Goal: Find specific page/section: Find specific page/section

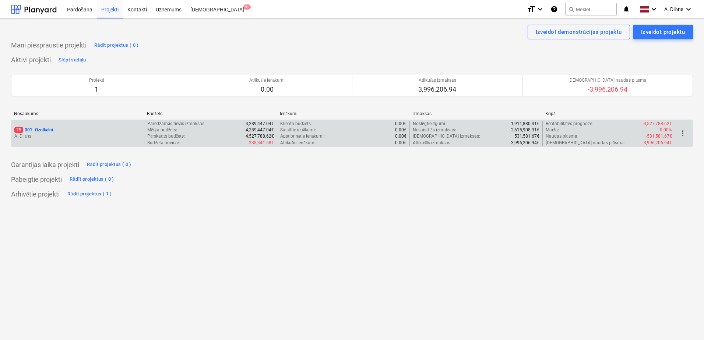
click at [102, 134] on p "A. Dilāns" at bounding box center [77, 136] width 127 height 6
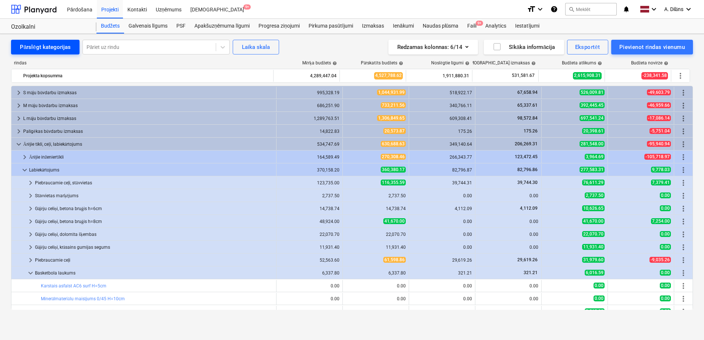
click at [46, 45] on div "Pārslēgt kategorijas" at bounding box center [45, 47] width 51 height 10
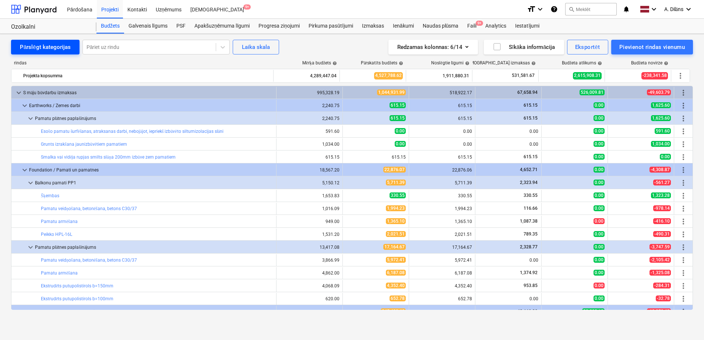
click at [46, 45] on div "Pārslēgt kategorijas" at bounding box center [45, 47] width 51 height 10
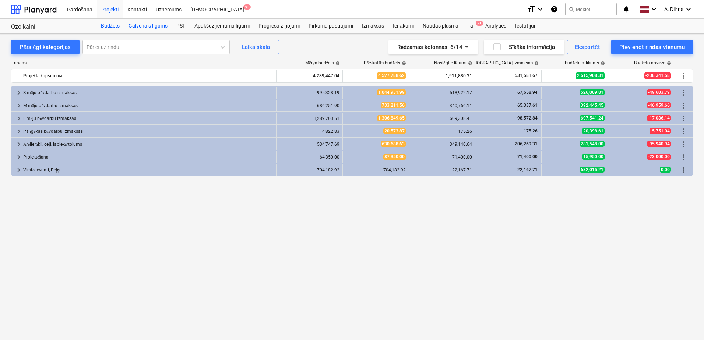
click at [147, 28] on div "Galvenais līgums" at bounding box center [148, 26] width 48 height 15
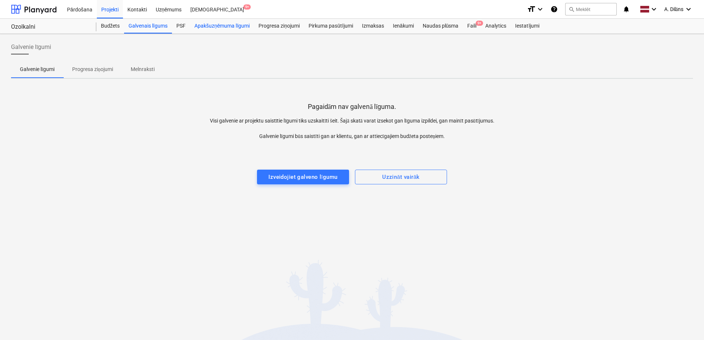
click at [220, 25] on div "Apakšuzņēmuma līgumi" at bounding box center [222, 26] width 64 height 15
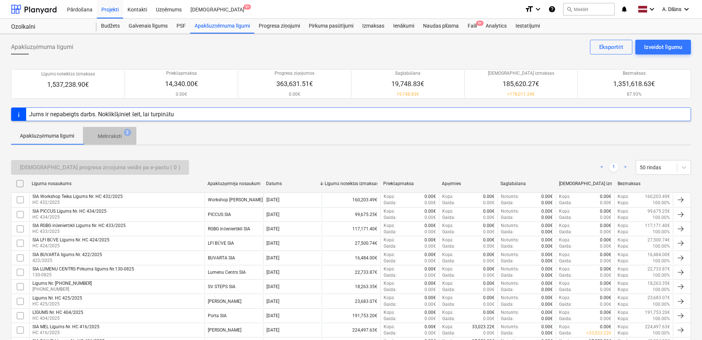
click at [109, 136] on p "Melnraksti" at bounding box center [110, 137] width 24 height 8
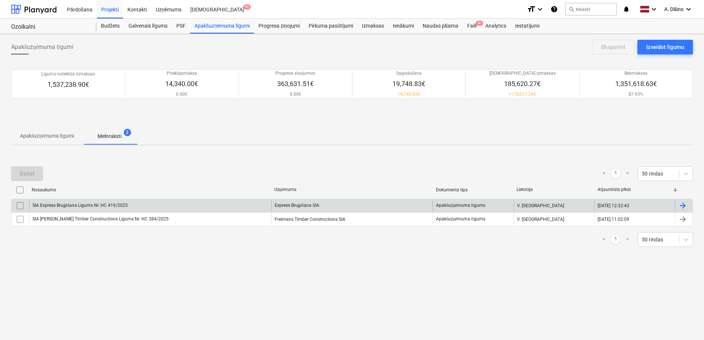
click at [208, 207] on div "SIA Express Bruģēšana Līgums Nr. HC 419/2025" at bounding box center [150, 206] width 242 height 12
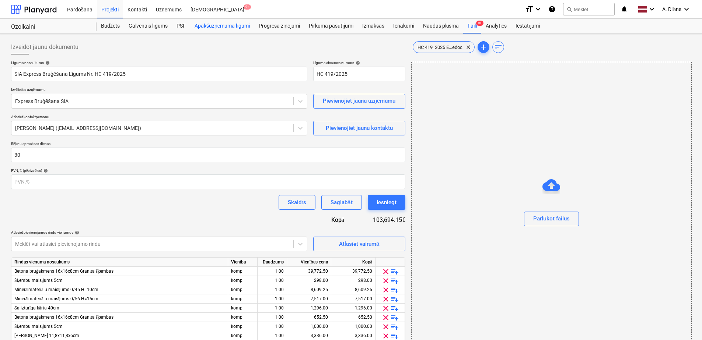
click at [222, 22] on div "Apakšuzņēmuma līgumi" at bounding box center [222, 26] width 64 height 15
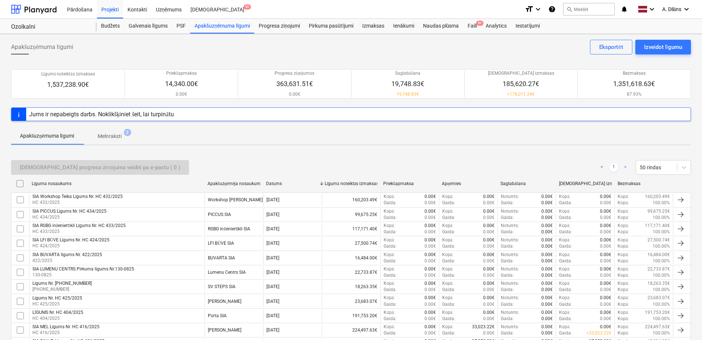
click at [110, 133] on p "Melnraksti" at bounding box center [110, 137] width 24 height 8
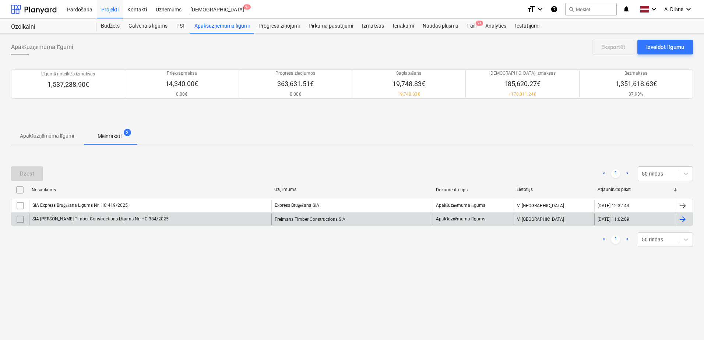
click at [157, 217] on div "SIA [PERSON_NAME] Timber Constructions Līgums Nr. HC 384/2025" at bounding box center [150, 220] width 242 height 12
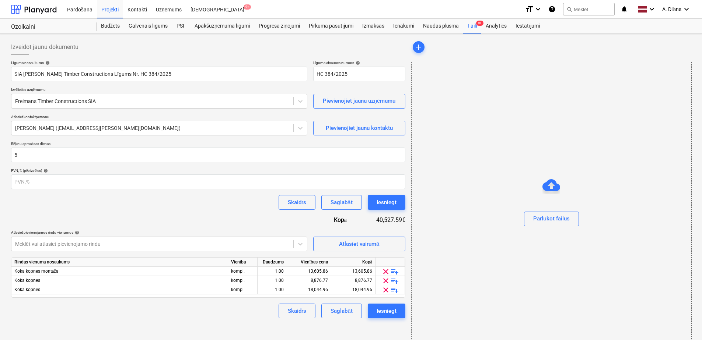
drag, startPoint x: 109, startPoint y: 208, endPoint x: 41, endPoint y: 203, distance: 67.9
drag, startPoint x: 8, startPoint y: 205, endPoint x: 99, endPoint y: 217, distance: 91.5
click at [99, 217] on div "Līguma nosaukums help SIA [PERSON_NAME] Timber Constructions Līgums Nr. HC 384/…" at bounding box center [208, 189] width 394 height 258
click at [113, 25] on div "Budžets" at bounding box center [110, 26] width 28 height 15
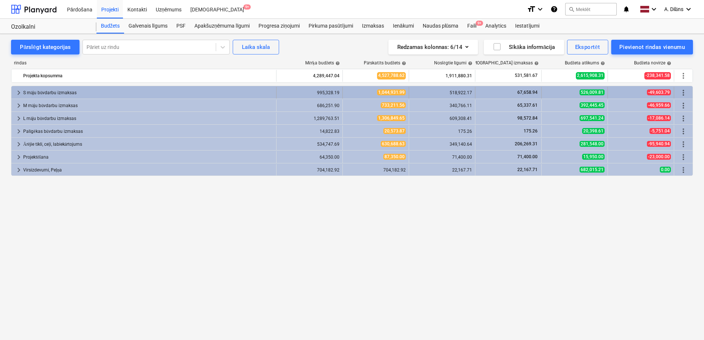
click at [18, 92] on span "keyboard_arrow_right" at bounding box center [18, 92] width 9 height 9
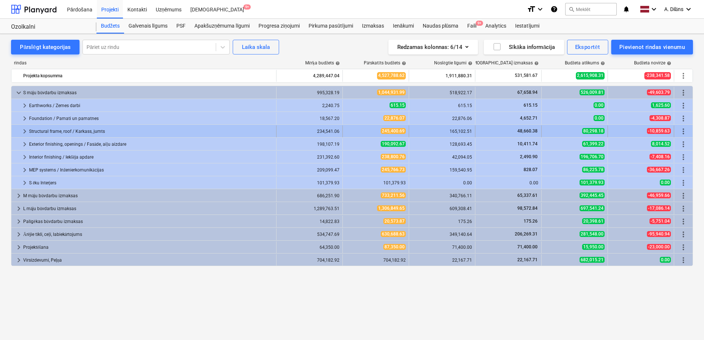
click at [22, 130] on span "keyboard_arrow_right" at bounding box center [24, 131] width 9 height 9
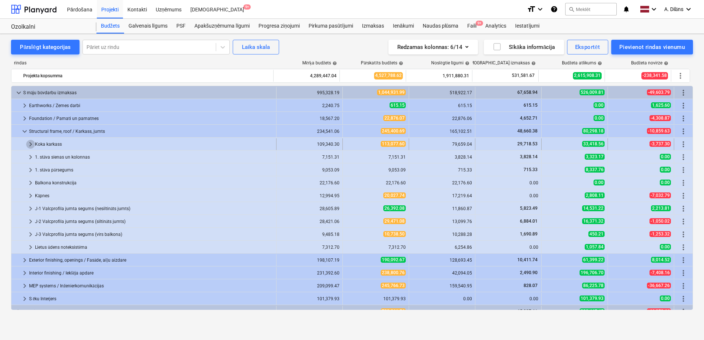
click at [27, 143] on span "keyboard_arrow_right" at bounding box center [30, 144] width 9 height 9
